Goal: Task Accomplishment & Management: Manage account settings

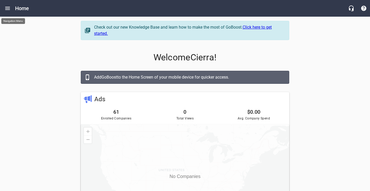
click at [7, 9] on icon "Open drawer" at bounding box center [7, 8] width 5 height 3
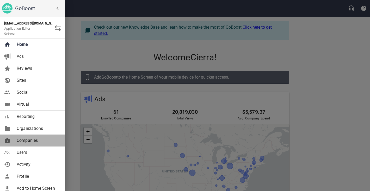
click at [32, 140] on span "Companies" at bounding box center [38, 140] width 42 height 6
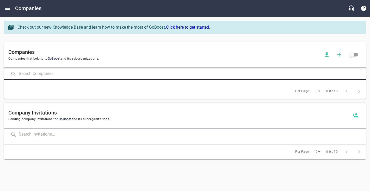
click at [43, 78] on input "text" at bounding box center [192, 73] width 347 height 11
type input "[PERSON_NAME]"
click button at bounding box center [0, 0] width 0 height 0
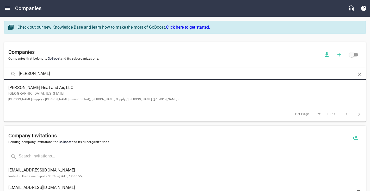
click at [82, 97] on small "[PERSON_NAME] Supply / [PERSON_NAME] (Sure Comfort), [PERSON_NAME] Supply / [PE…" at bounding box center [93, 99] width 170 height 4
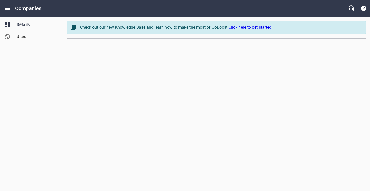
select select "[US_STATE]"
select select "63"
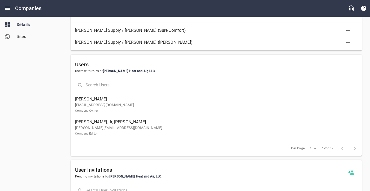
scroll to position [306, 0]
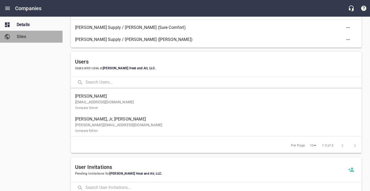
click at [23, 39] on span "Sites" at bounding box center [37, 37] width 40 height 6
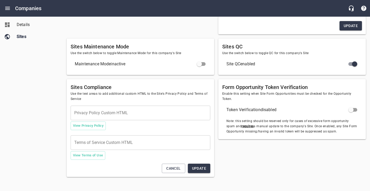
type textarea "<meta name="google-site-verification" content="mAZIAMJD1uCNC33WKxsoTVLRp_PdoA1p…"
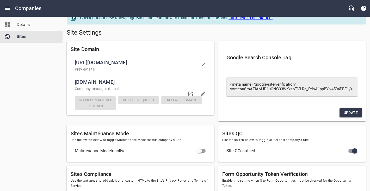
scroll to position [9, 0]
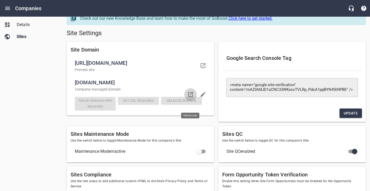
click at [191, 98] on icon at bounding box center [190, 94] width 6 height 6
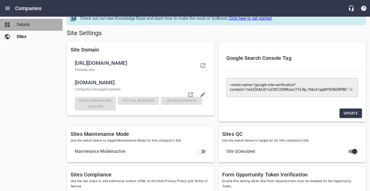
click at [33, 24] on span "Details" at bounding box center [37, 25] width 40 height 6
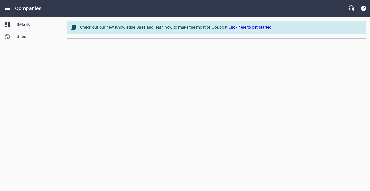
select select "[US_STATE]"
select select "63"
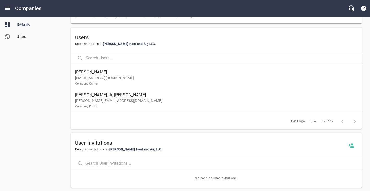
scroll to position [331, 0]
click at [21, 39] on span "Sites" at bounding box center [37, 37] width 40 height 6
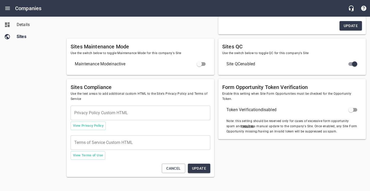
type textarea "<meta name="google-site-verification" content="mAZIAMJD1uCNC33WKxsoTVLRp_PdoA1p…"
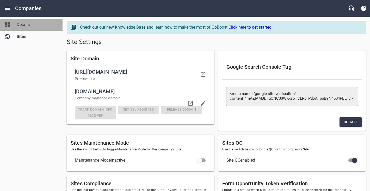
click at [29, 27] on span "Details" at bounding box center [37, 25] width 40 height 6
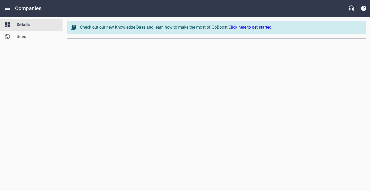
select select "[US_STATE]"
select select "63"
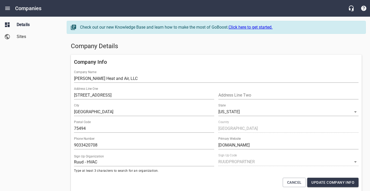
click at [34, 81] on div "Details Sites" at bounding box center [31, 95] width 63 height 191
